Goal: Task Accomplishment & Management: Manage account settings

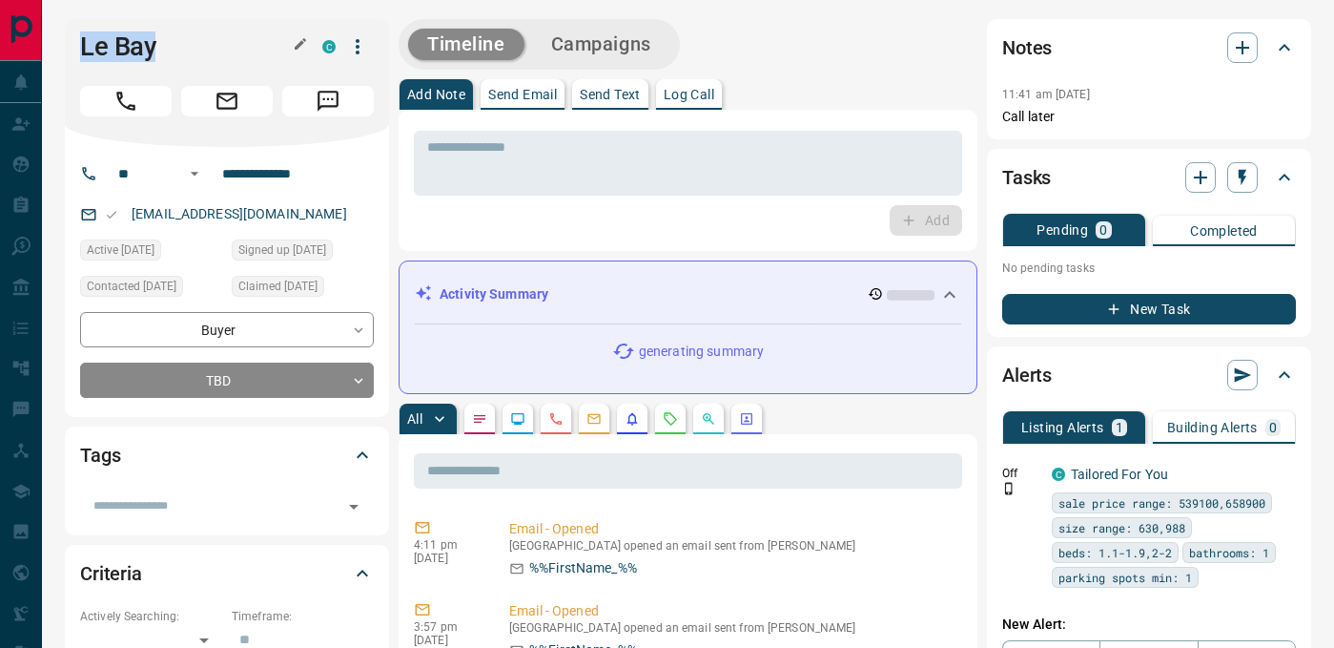
drag, startPoint x: 93, startPoint y: 45, endPoint x: 254, endPoint y: 45, distance: 161.2
click at [254, 45] on h1 "Le Bay" at bounding box center [187, 46] width 214 height 31
copy h1 "Le Bay"
click at [278, 174] on input "**********" at bounding box center [289, 173] width 149 height 31
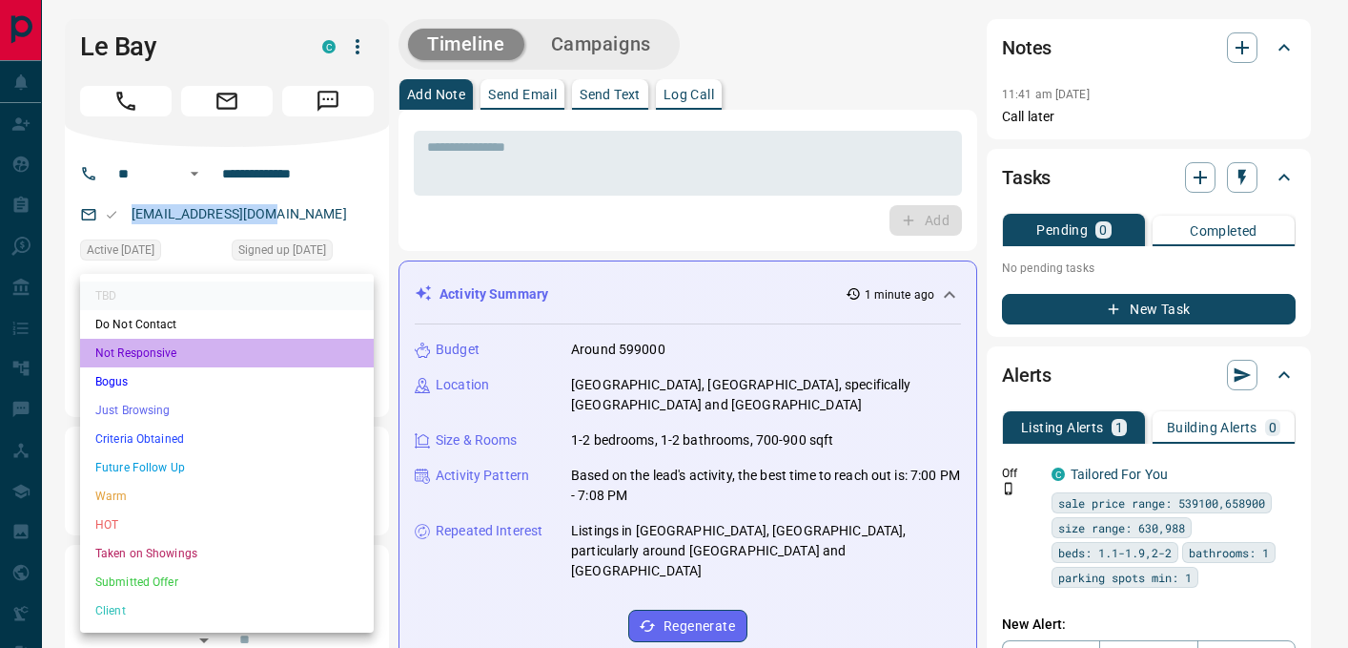
click at [183, 355] on li "Not Responsive" at bounding box center [227, 353] width 294 height 29
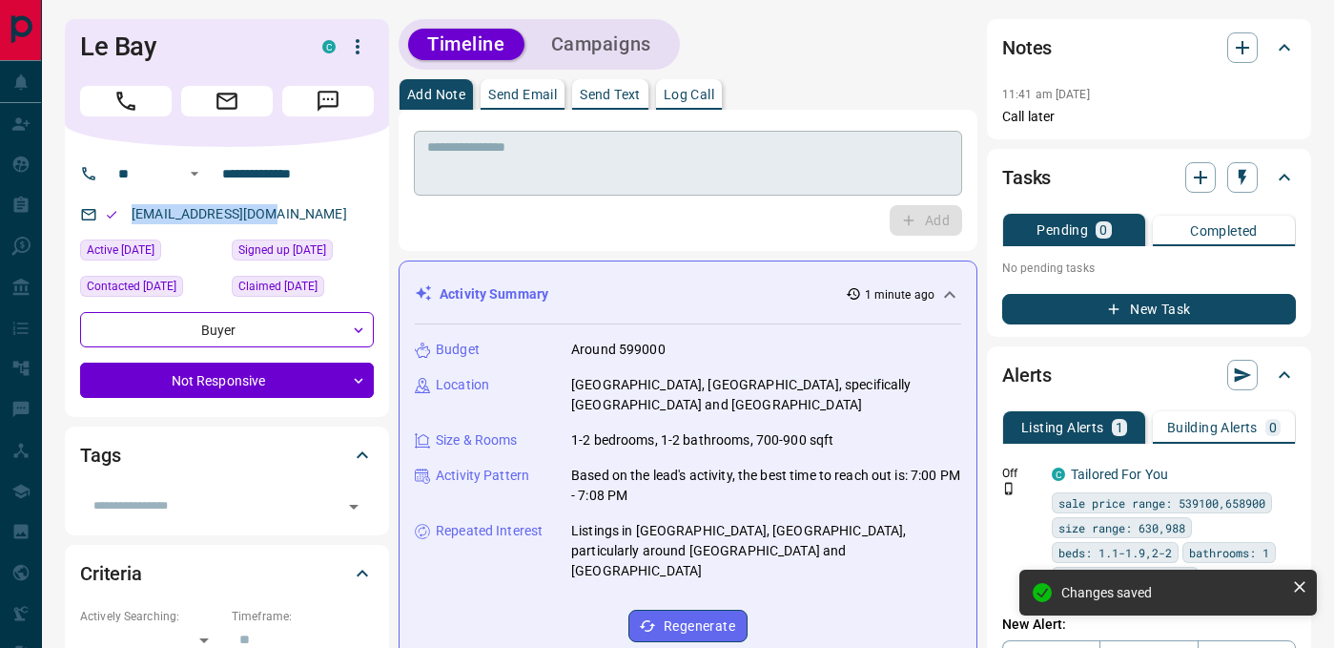
type input "*"
click at [693, 93] on p "Log Call" at bounding box center [689, 94] width 51 height 13
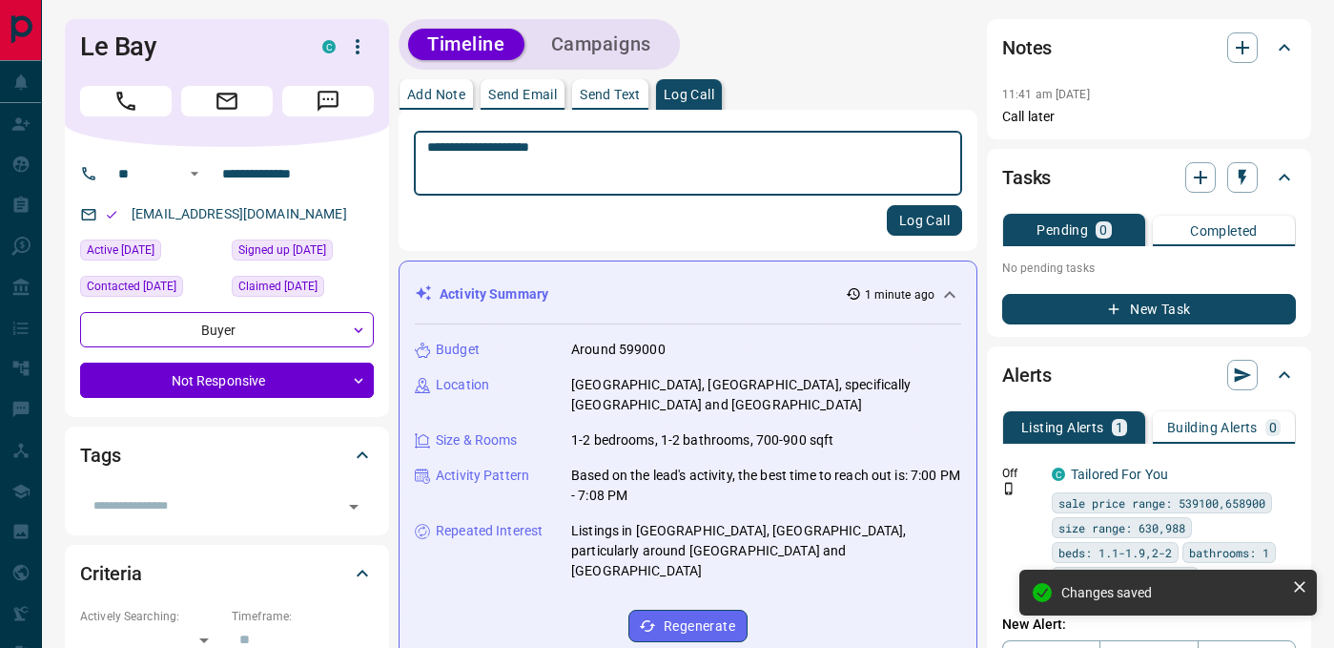
type textarea "**********"
click at [906, 220] on button "Log Call" at bounding box center [924, 220] width 75 height 31
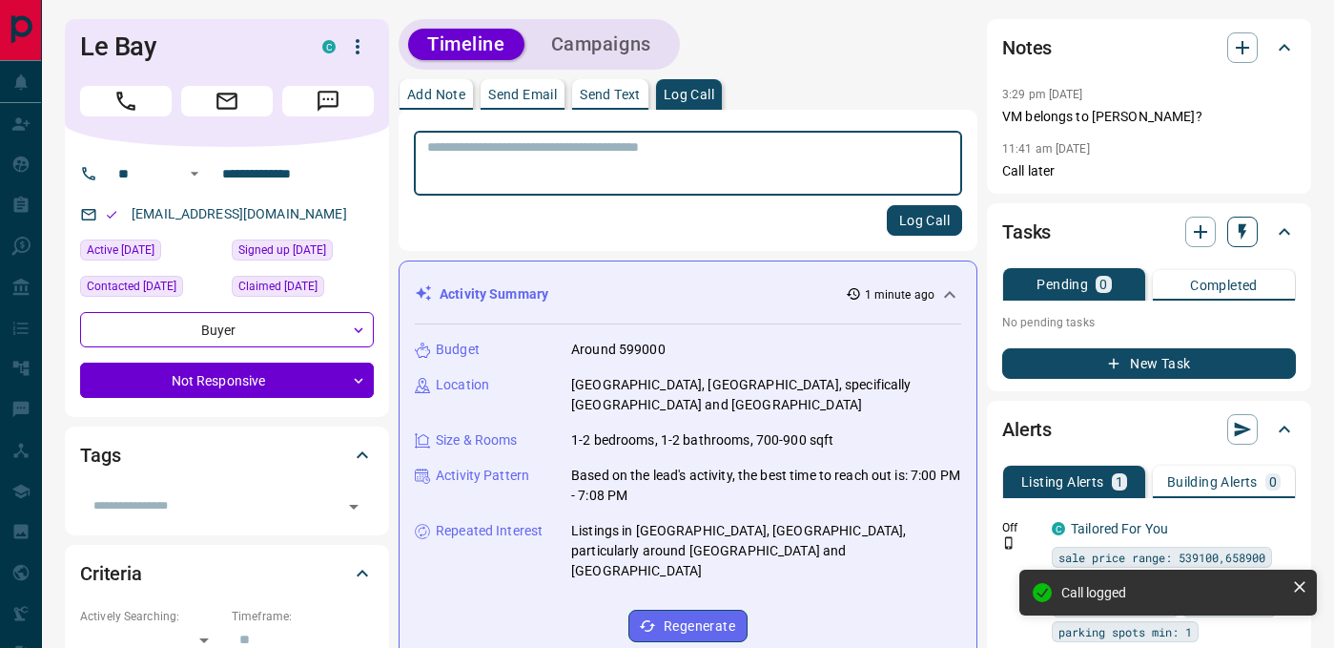
click at [1239, 235] on icon "button" at bounding box center [1242, 231] width 19 height 19
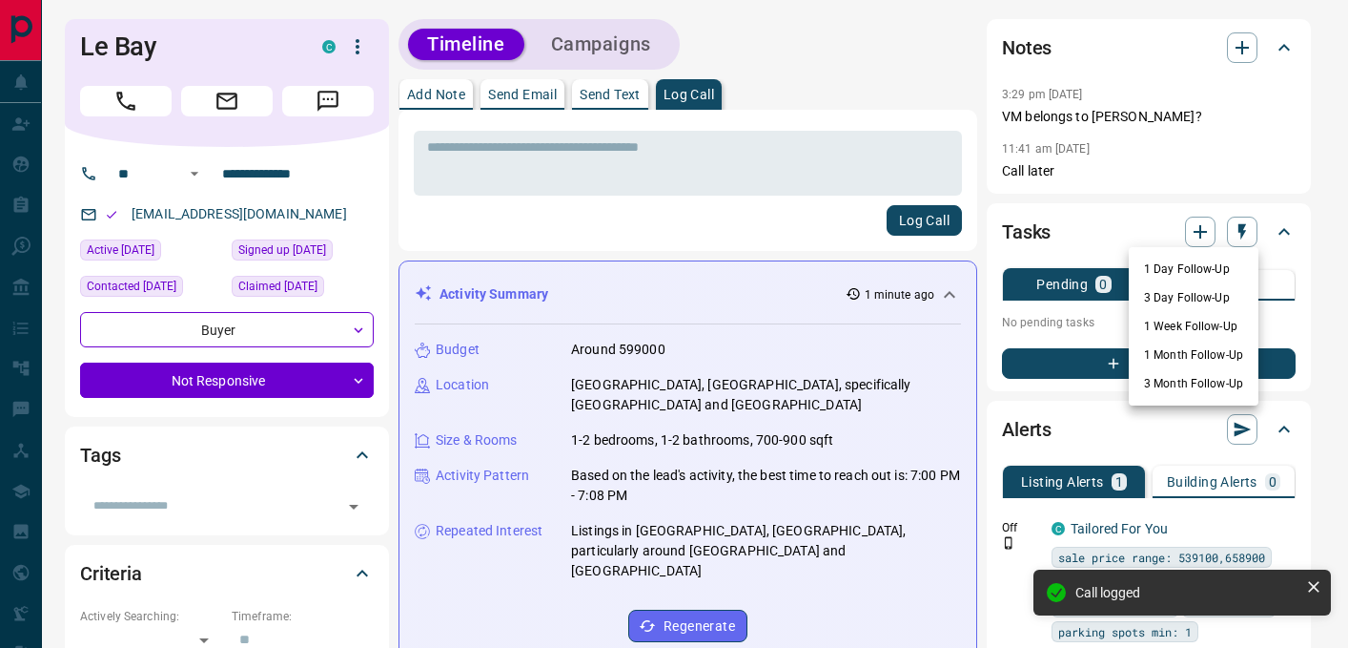
click at [1211, 298] on li "3 Day Follow-Up" at bounding box center [1194, 297] width 130 height 29
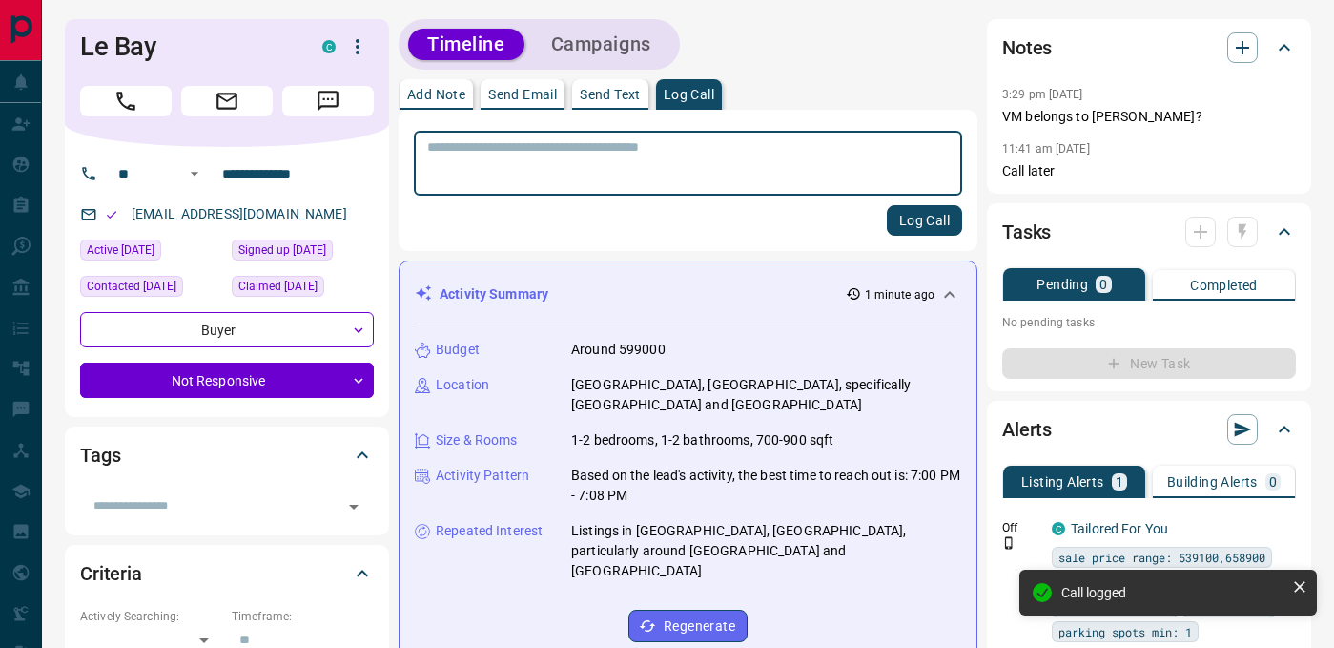
scroll to position [730, 0]
